Goal: Task Accomplishment & Management: Use online tool/utility

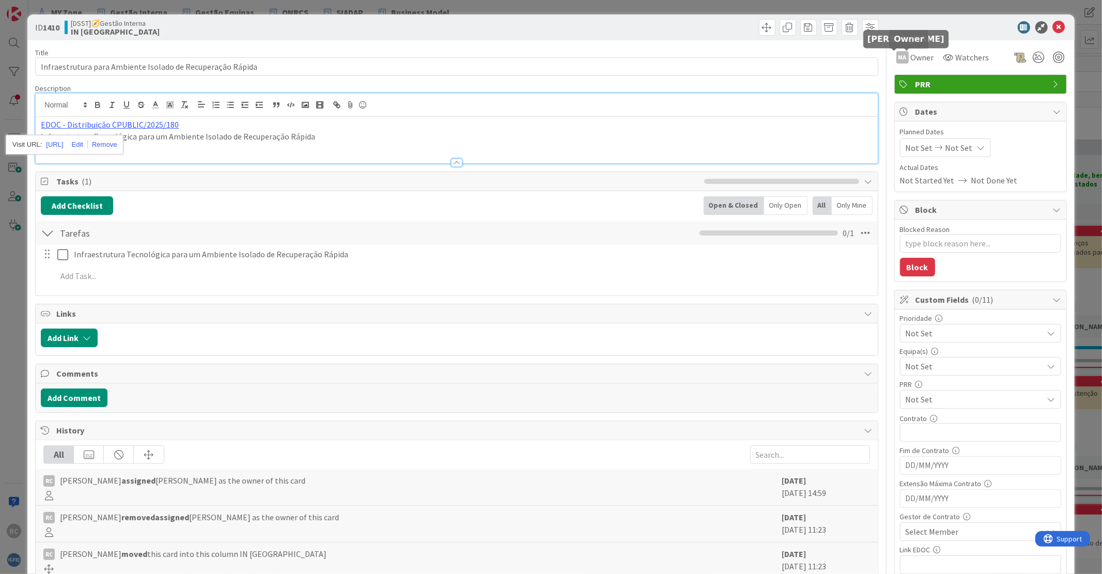
scroll to position [517, 0]
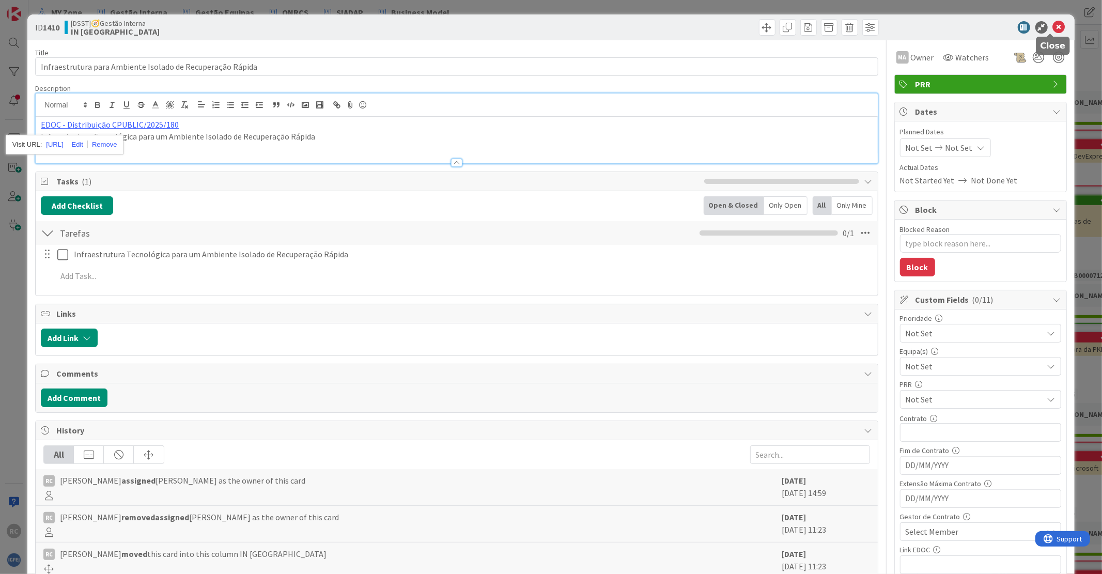
drag, startPoint x: 1050, startPoint y: 23, endPoint x: 1042, endPoint y: 29, distance: 9.2
click at [1053, 23] on icon at bounding box center [1059, 27] width 12 height 12
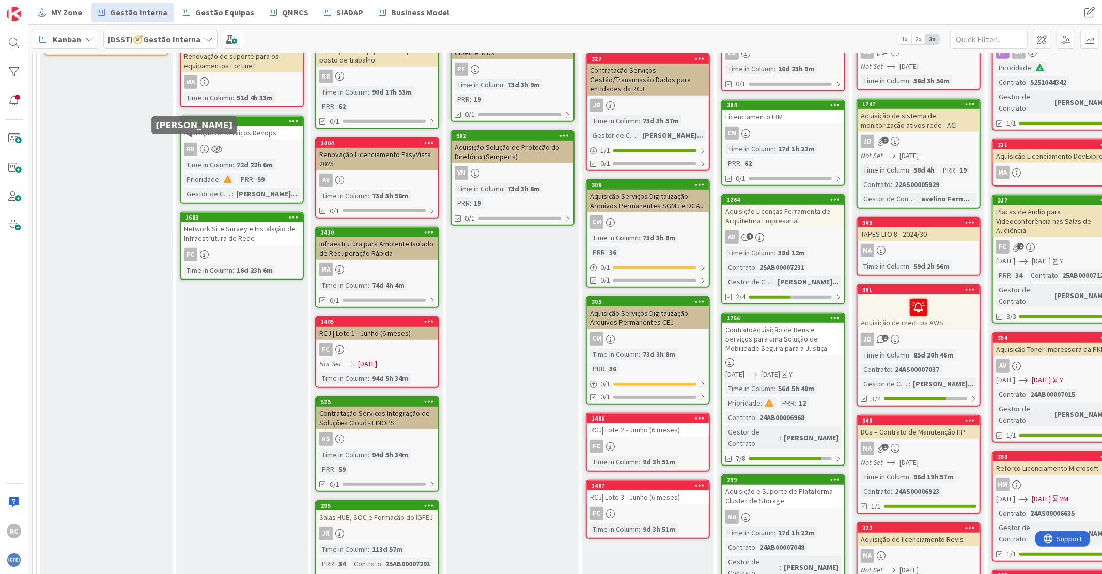
scroll to position [115, 0]
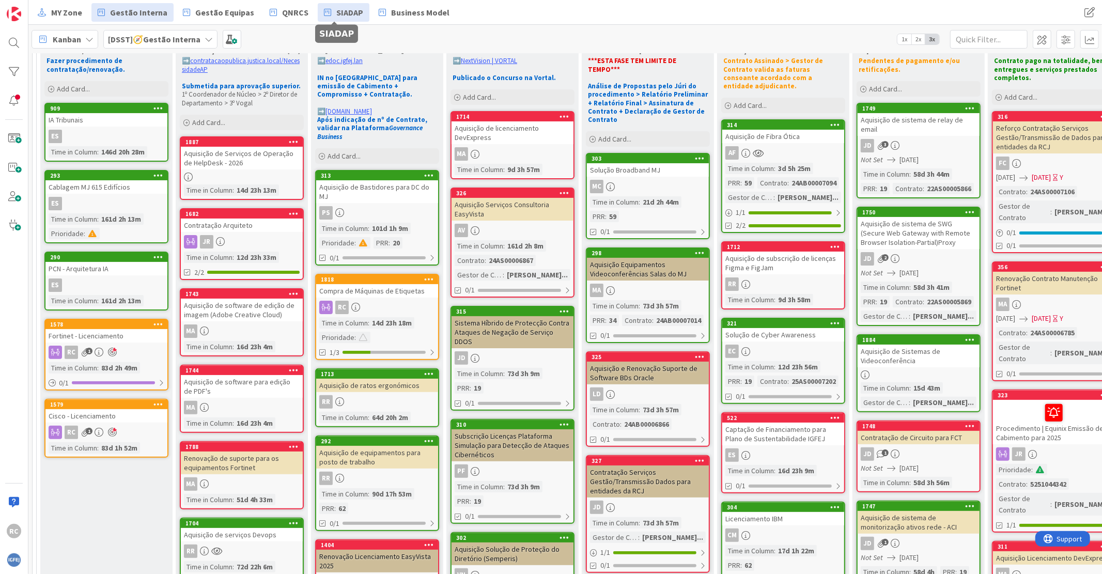
click at [348, 16] on span "SIADAP" at bounding box center [349, 12] width 27 height 12
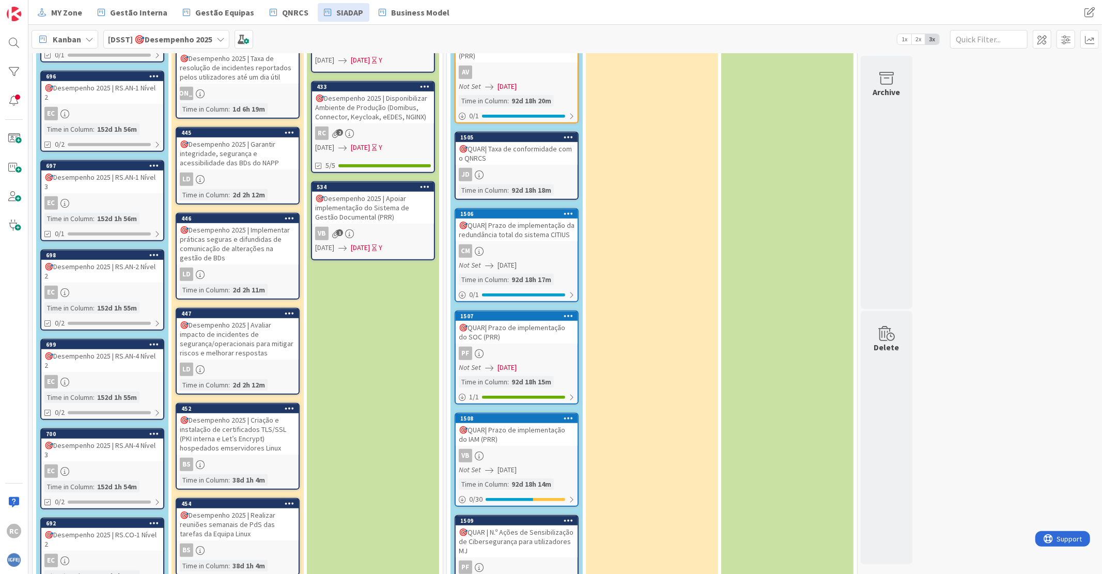
scroll to position [477, 0]
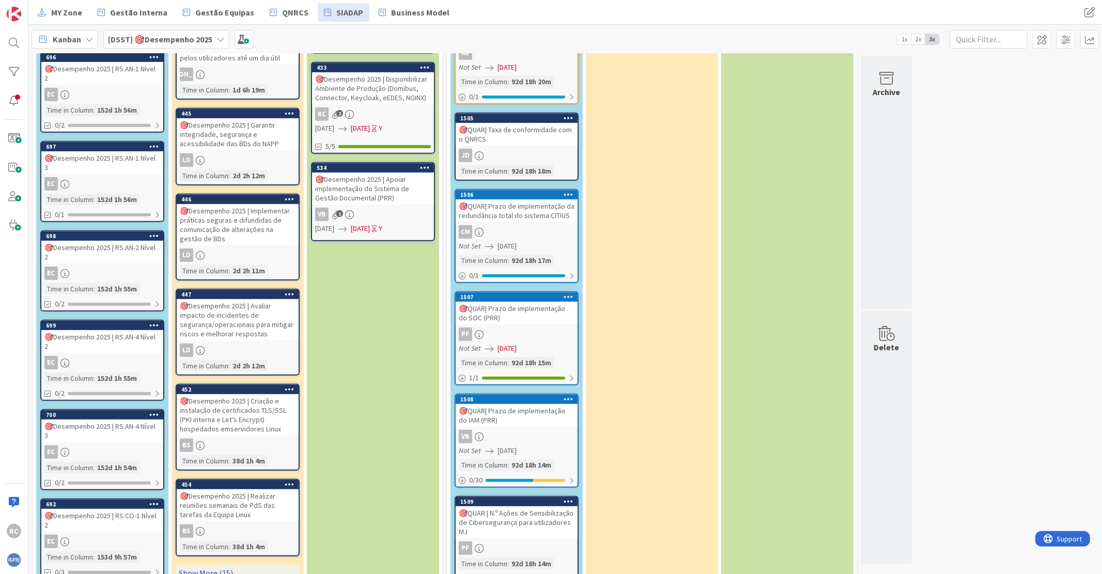
click at [204, 565] on link "Show More (15)" at bounding box center [238, 573] width 124 height 17
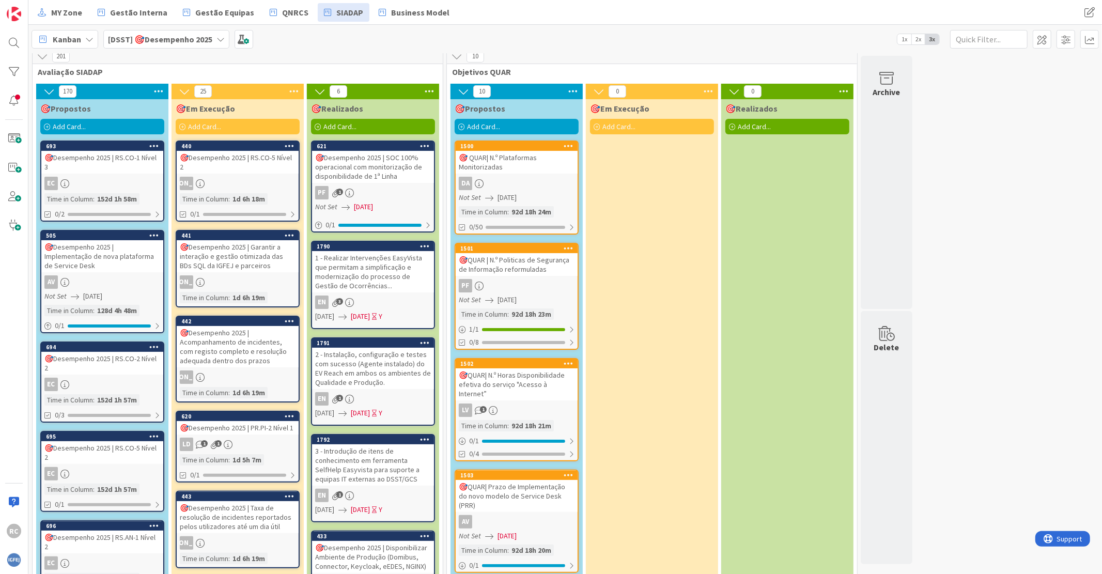
scroll to position [0, 0]
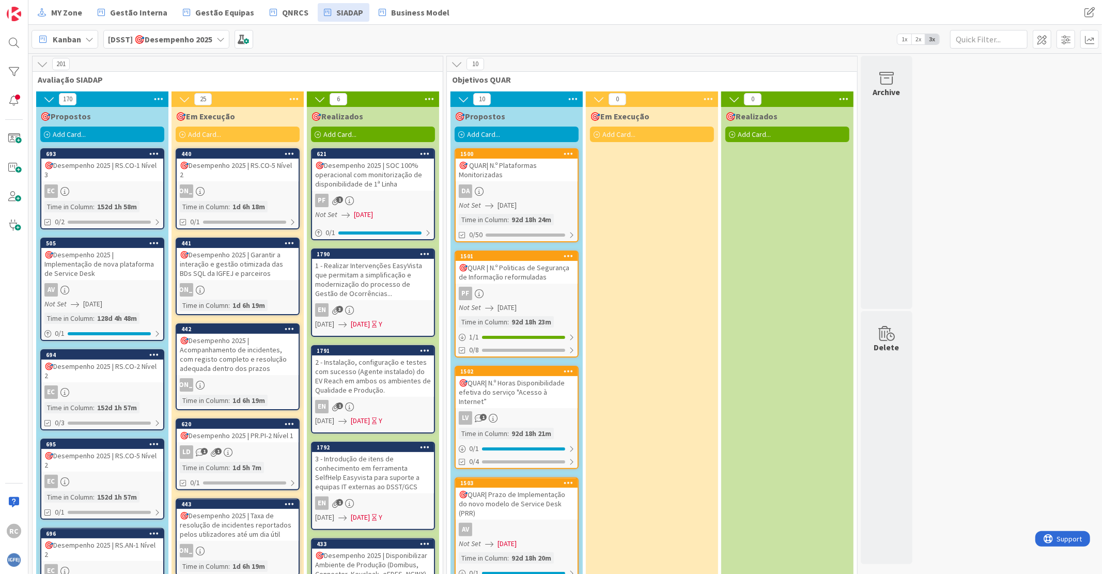
click at [388, 185] on div "🎯Desempenho 2025 | SOC 100% operacional com monitorização de disponibilidade de…" at bounding box center [373, 175] width 122 height 32
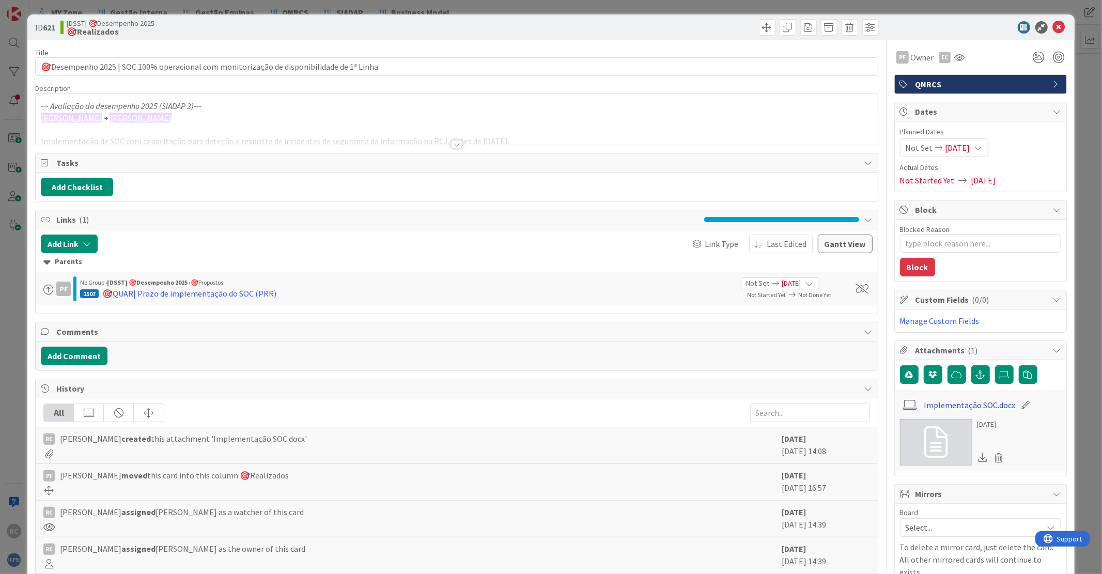
click at [947, 409] on link "Implementação SOC.docx" at bounding box center [969, 405] width 91 height 12
click at [1053, 25] on icon at bounding box center [1059, 27] width 12 height 12
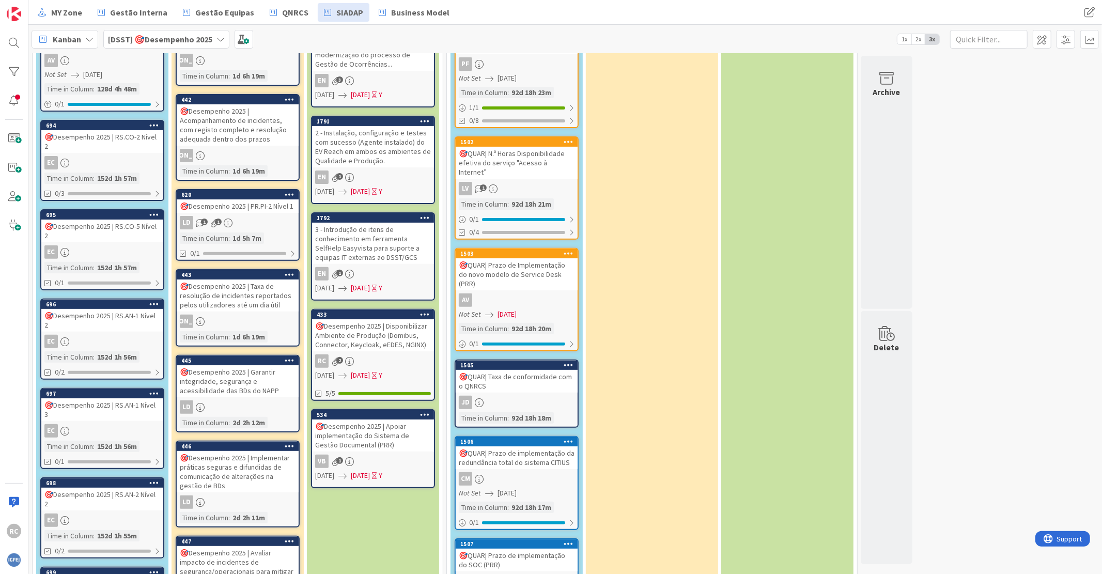
scroll to position [287, 0]
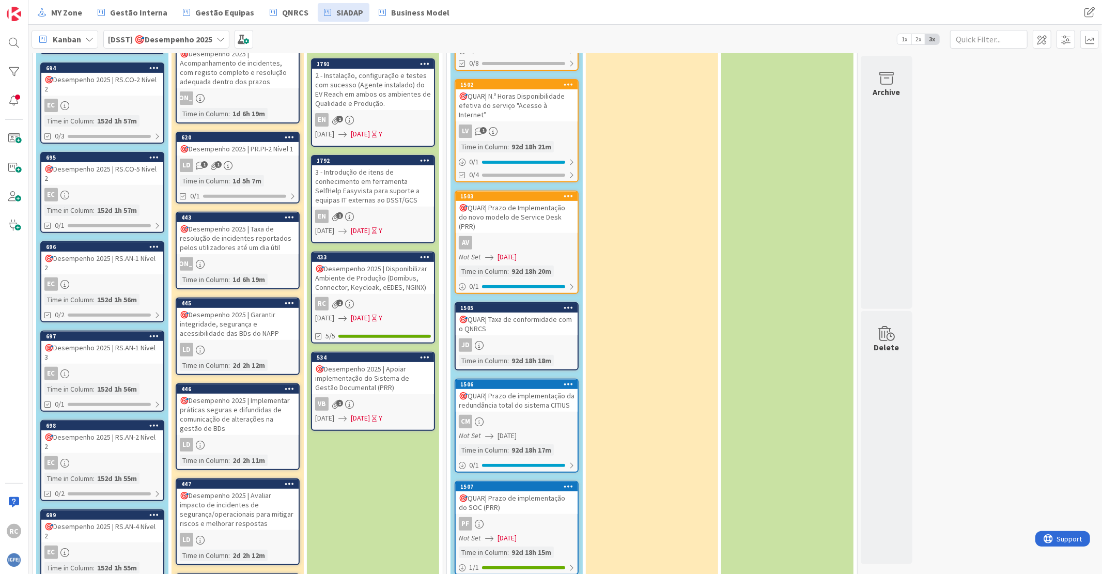
click at [347, 380] on div "🎯Desempenho 2025 | Apoiar implementação do Sistema de Gestão Documental (PRR)" at bounding box center [373, 378] width 122 height 32
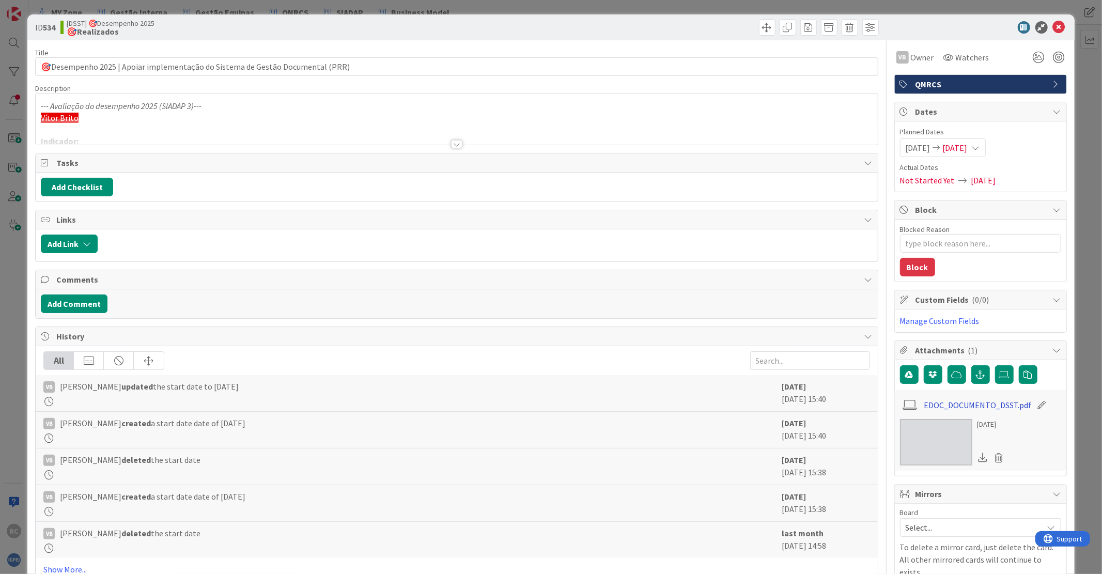
click at [949, 408] on link "EDOC_DOCUMENTO_DSST.pdf" at bounding box center [978, 405] width 108 height 12
click at [1053, 23] on icon at bounding box center [1059, 27] width 12 height 12
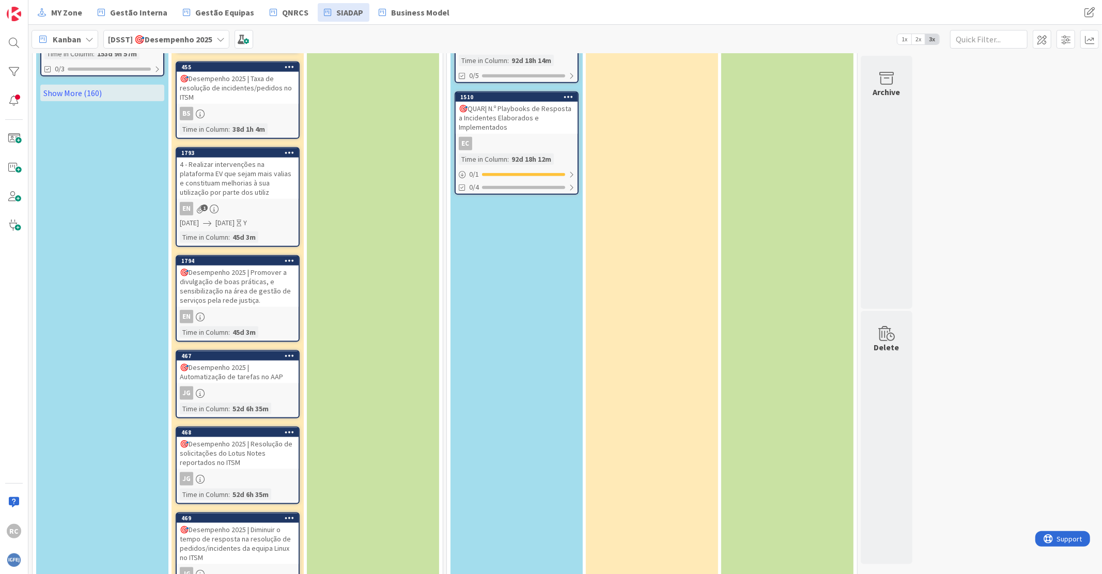
scroll to position [804, 0]
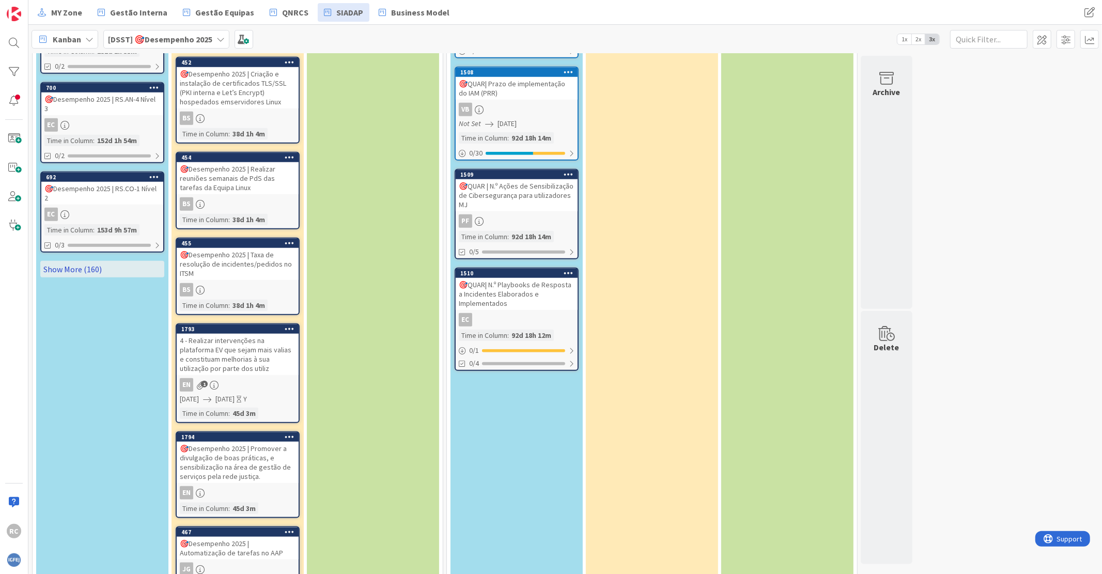
click at [79, 261] on link "Show More (160)" at bounding box center [102, 269] width 124 height 17
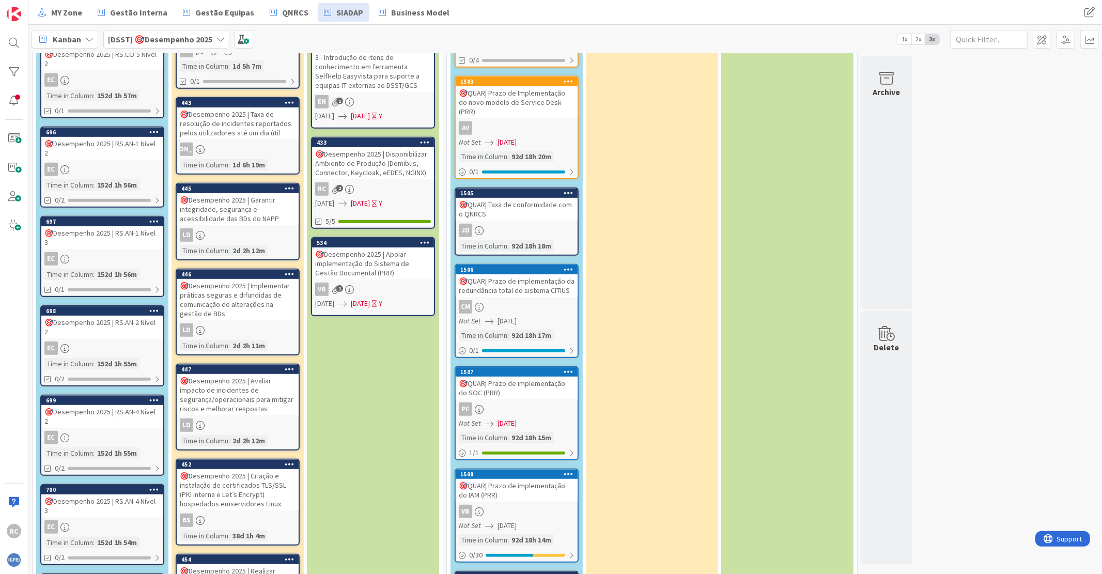
scroll to position [0, 0]
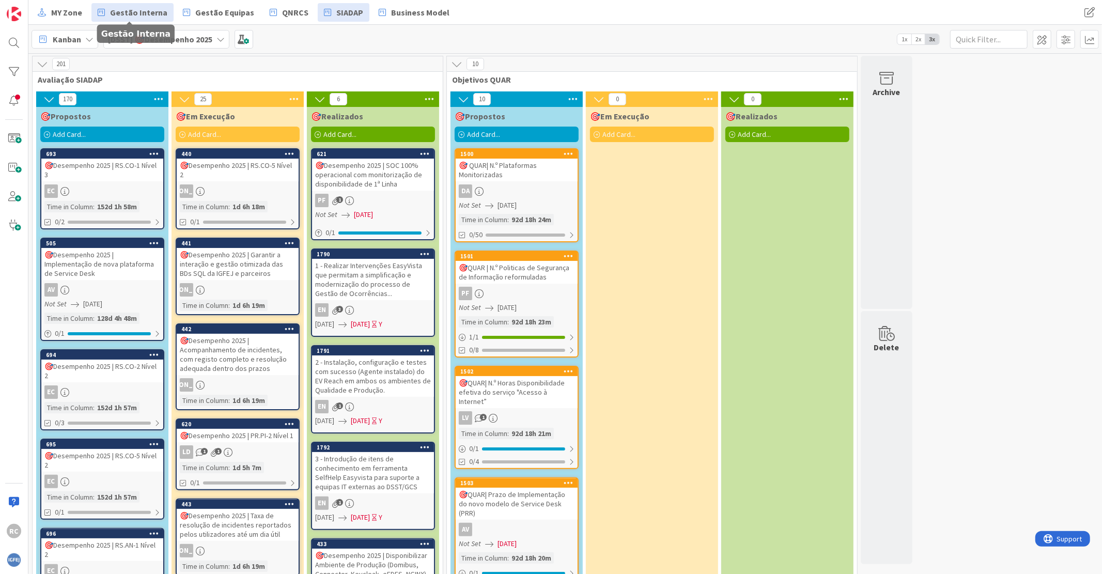
click at [144, 12] on span "Gestão Interna" at bounding box center [138, 12] width 57 height 12
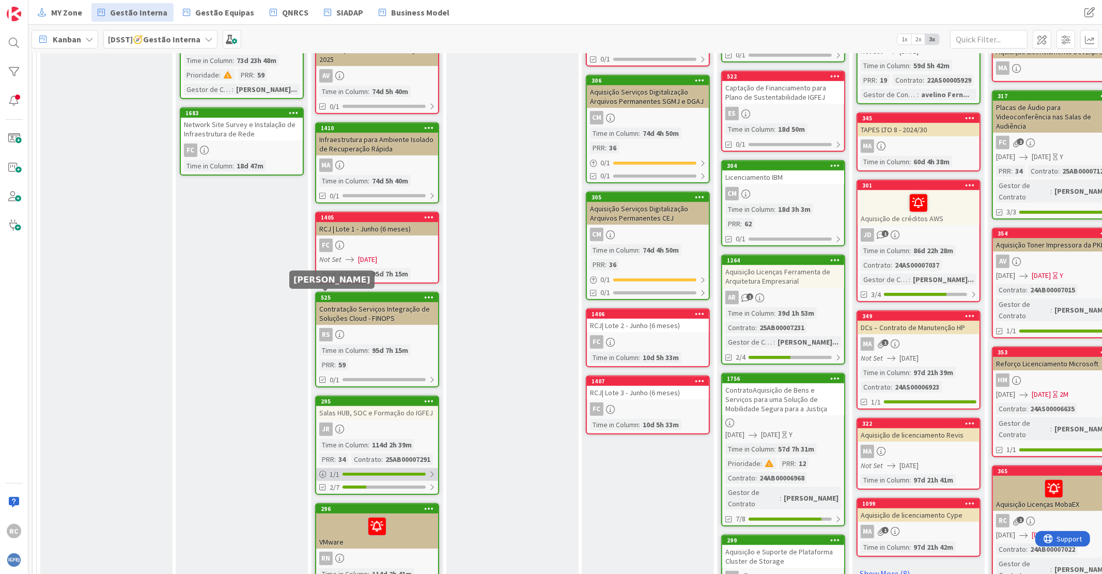
scroll to position [746, 0]
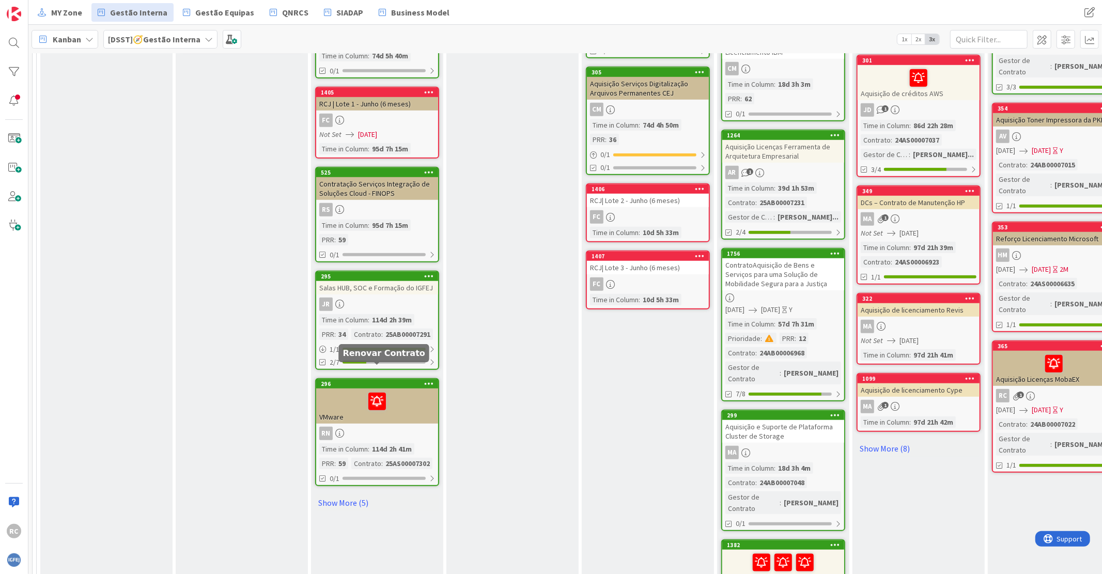
click at [401, 391] on div at bounding box center [377, 402] width 116 height 22
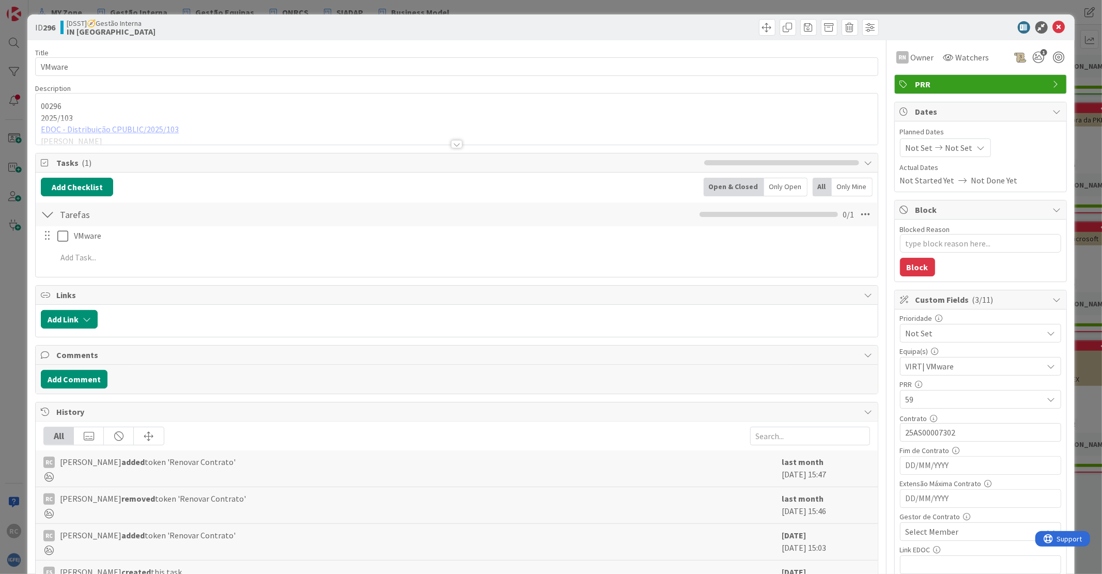
click at [145, 130] on div at bounding box center [457, 131] width 842 height 26
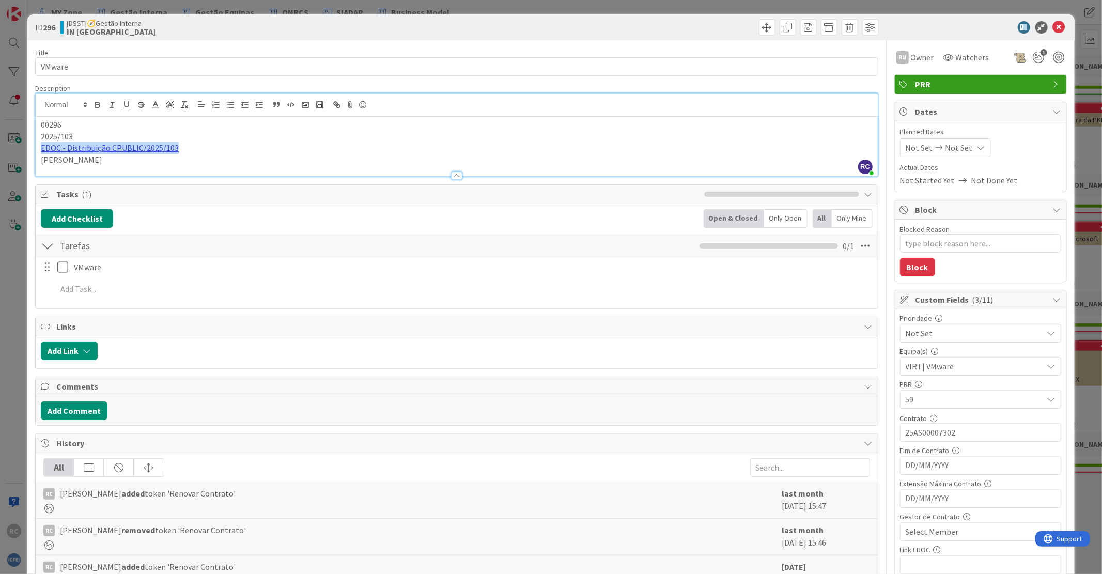
drag, startPoint x: 191, startPoint y: 146, endPoint x: 42, endPoint y: 147, distance: 149.4
click at [42, 147] on p "EDOC - Distribuição CPUBLIC/2025/103" at bounding box center [457, 148] width 832 height 12
copy link "EDOC - Distribuição CPUBLIC/2025/103"
type textarea "x"
